Goal: Information Seeking & Learning: Learn about a topic

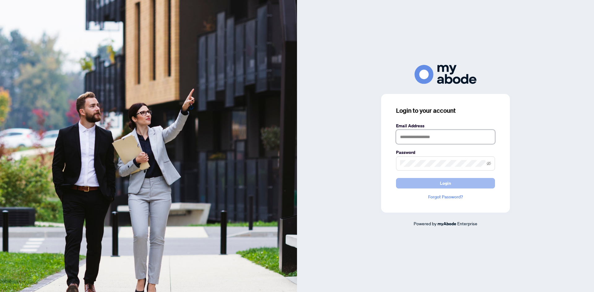
type input "**********"
click at [416, 187] on button "Login" at bounding box center [445, 183] width 99 height 11
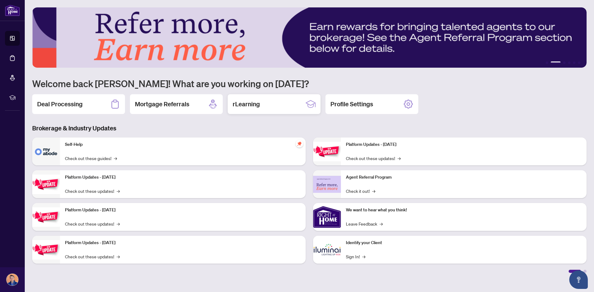
click at [249, 109] on h2 "rLearning" at bounding box center [246, 104] width 27 height 9
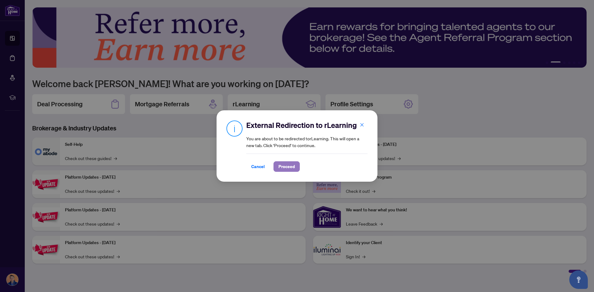
click at [280, 170] on span "Proceed" at bounding box center [287, 167] width 16 height 10
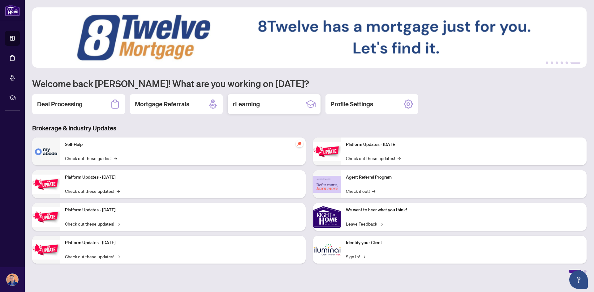
click at [249, 103] on h2 "rLearning" at bounding box center [246, 104] width 27 height 9
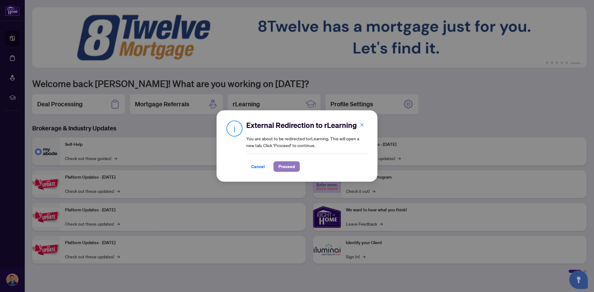
click at [280, 164] on span "Proceed" at bounding box center [287, 167] width 16 height 10
